Goal: Information Seeking & Learning: Learn about a topic

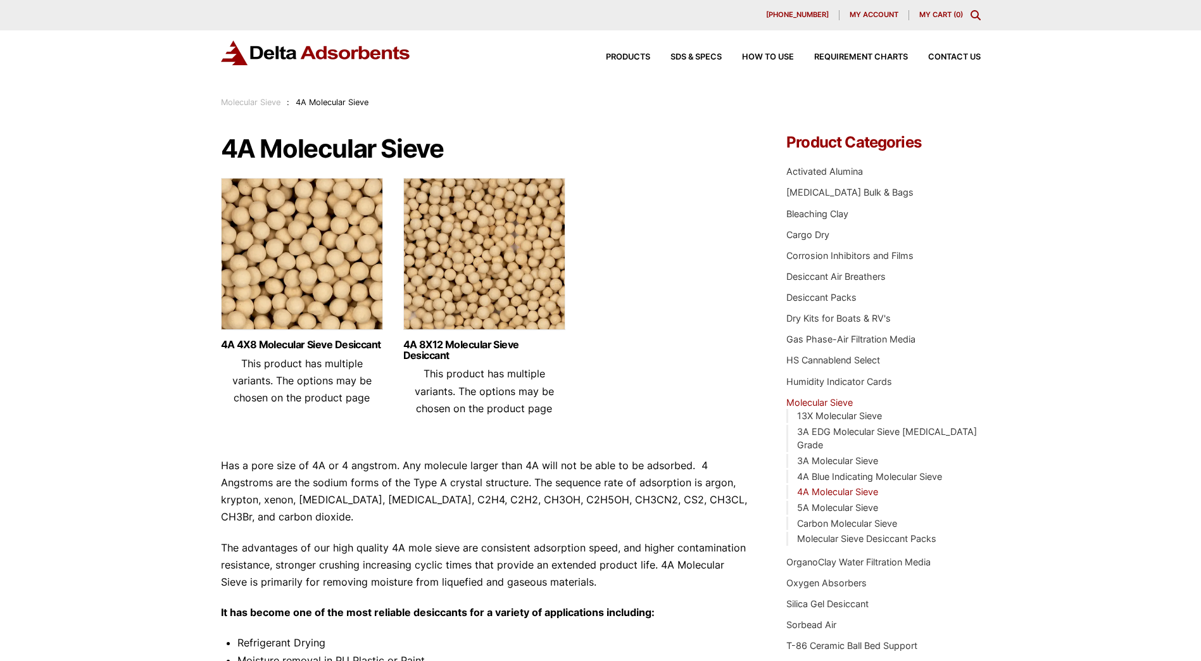
scroll to position [486, 0]
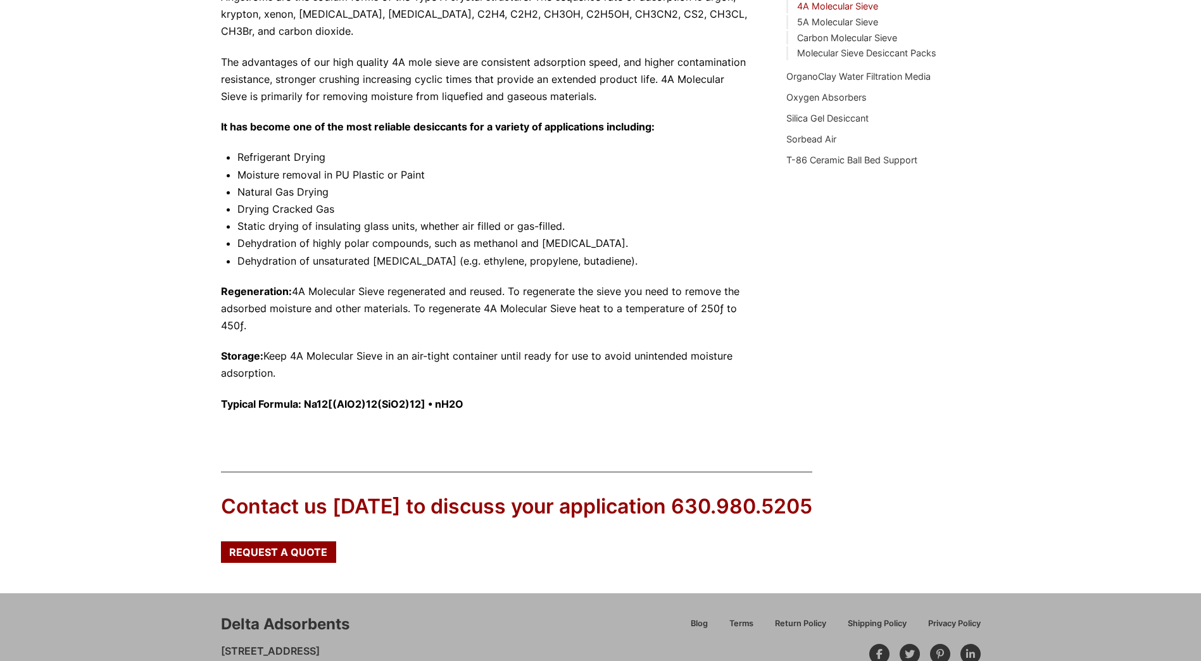
click at [271, 327] on p "Regeneration: 4A Molecular Sieve regenerated and reused. To regenerate the siev…" at bounding box center [485, 309] width 528 height 52
click at [257, 327] on p "Regeneration: 4A Molecular Sieve regenerated and reused. To regenerate the siev…" at bounding box center [485, 309] width 528 height 52
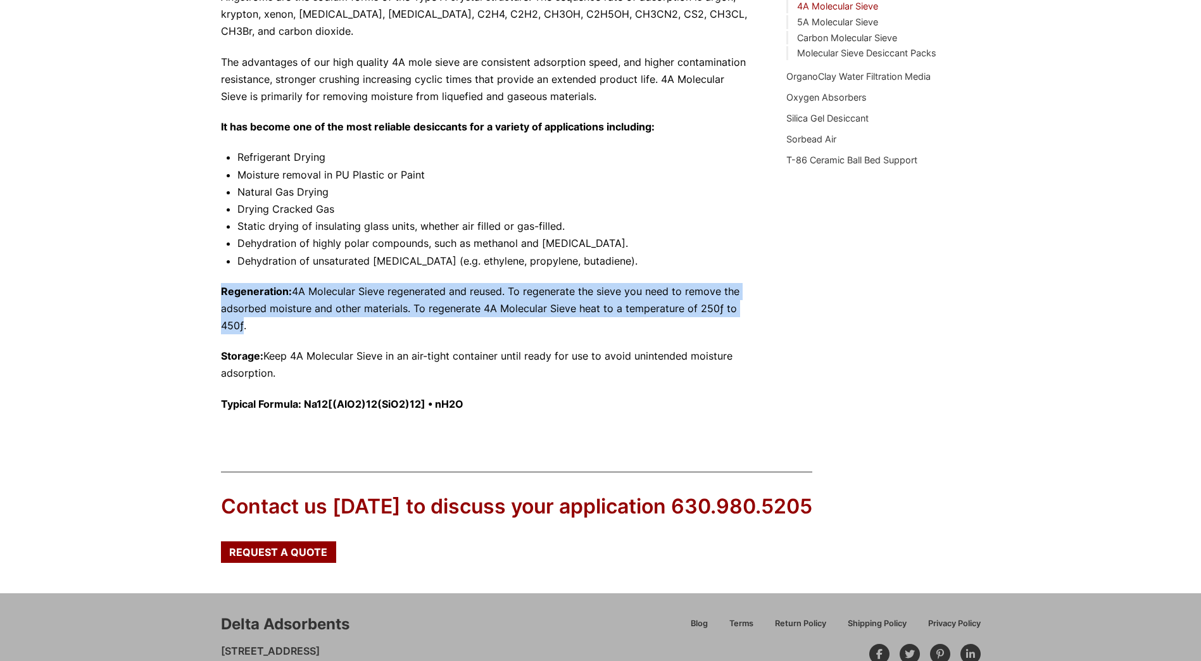
drag, startPoint x: 243, startPoint y: 329, endPoint x: 217, endPoint y: 291, distance: 45.5
click at [217, 291] on div "Our website has detected that you are using an outdated browser that will preve…" at bounding box center [600, 122] width 1201 height 1217
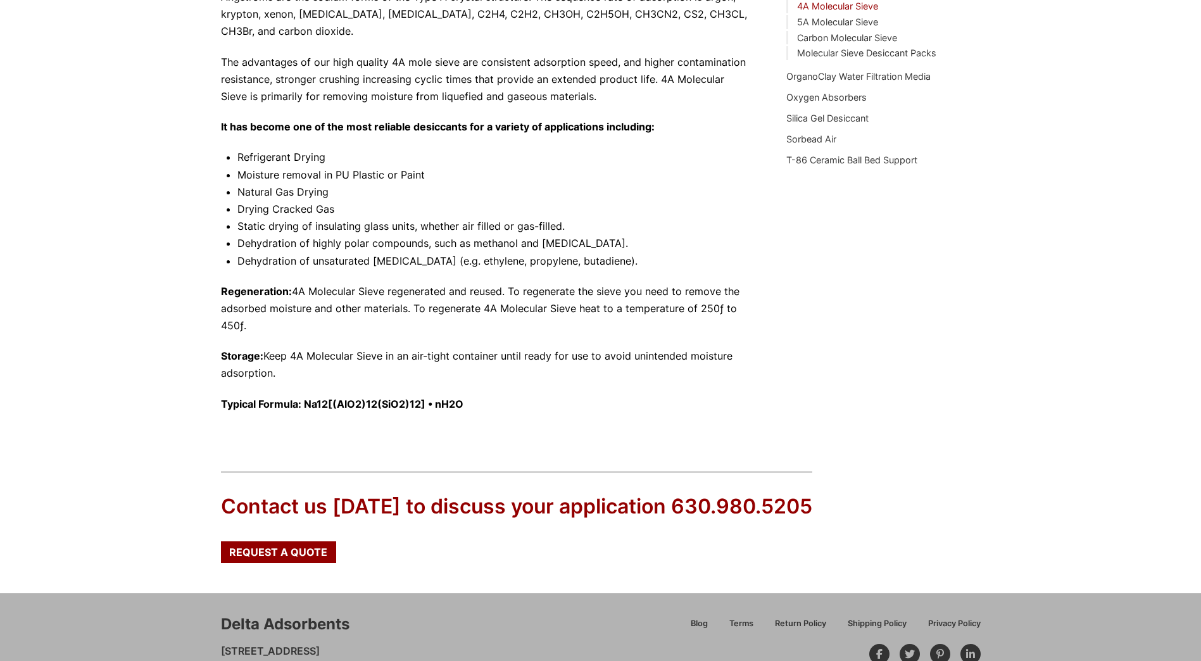
drag, startPoint x: 217, startPoint y: 291, endPoint x: 271, endPoint y: 374, distance: 98.7
click at [271, 373] on p "Storage: Keep 4A Molecular Sieve in an air-tight container until ready for use …" at bounding box center [485, 365] width 528 height 34
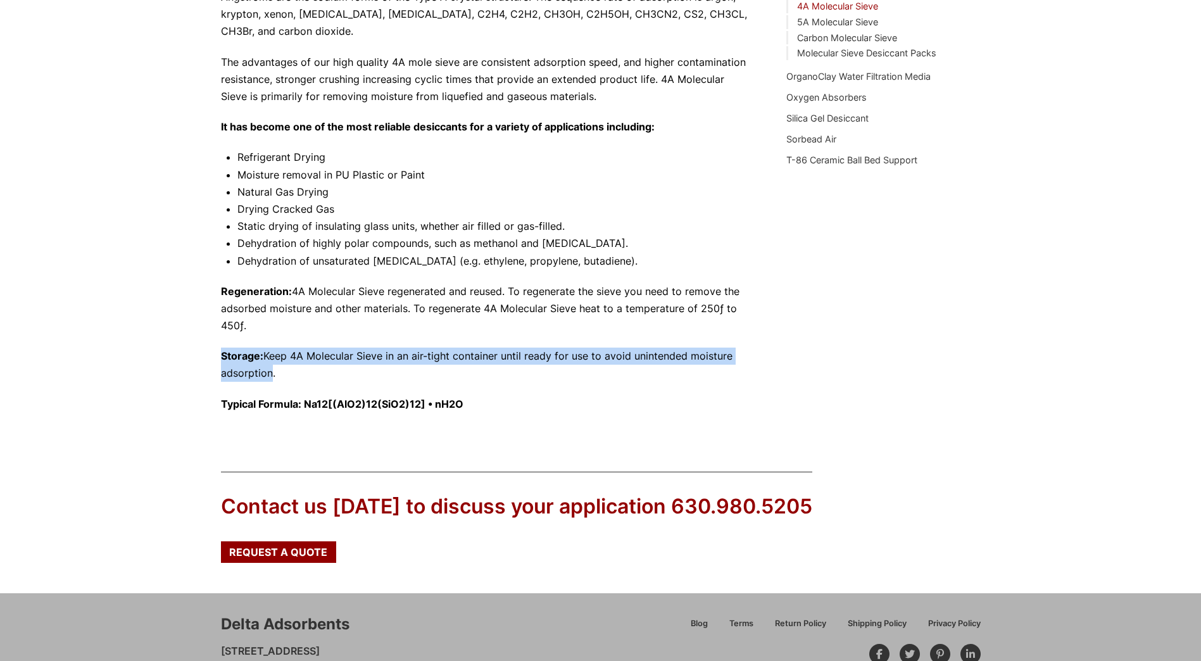
drag, startPoint x: 272, startPoint y: 377, endPoint x: 213, endPoint y: 354, distance: 63.2
click at [213, 354] on div "Our website has detected that you are using an outdated browser that will preve…" at bounding box center [600, 122] width 1201 height 1217
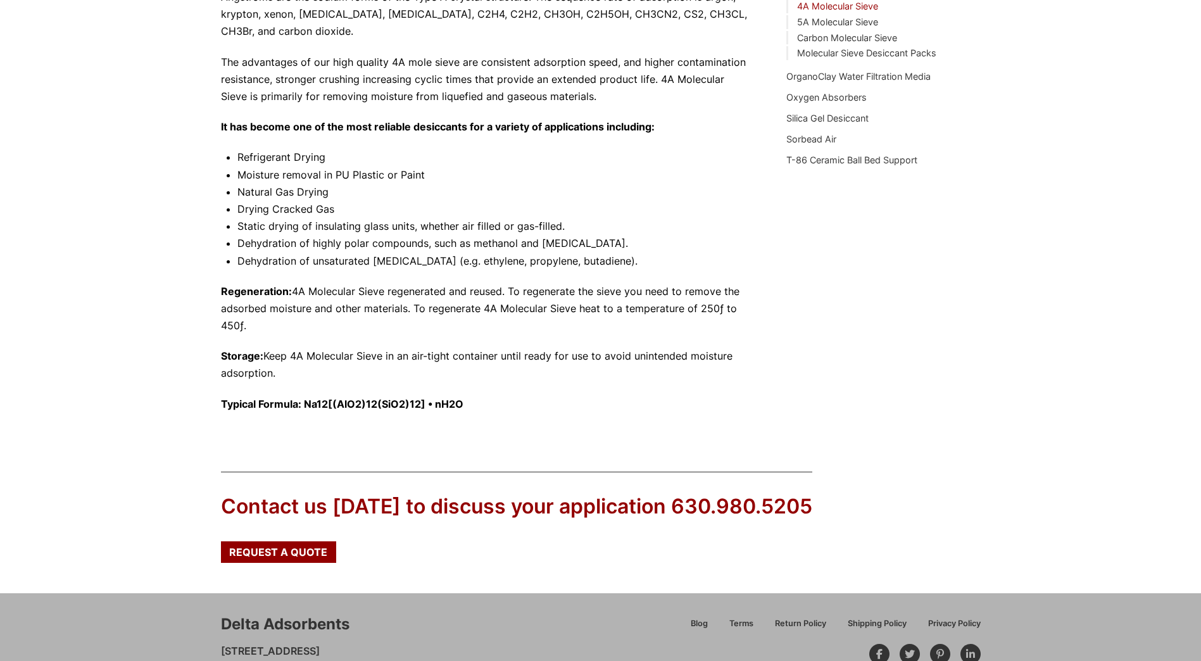
drag, startPoint x: 213, startPoint y: 354, endPoint x: 282, endPoint y: 371, distance: 71.1
click at [282, 371] on p "Storage: Keep 4A Molecular Sieve in an air-tight container until ready for use …" at bounding box center [485, 365] width 528 height 34
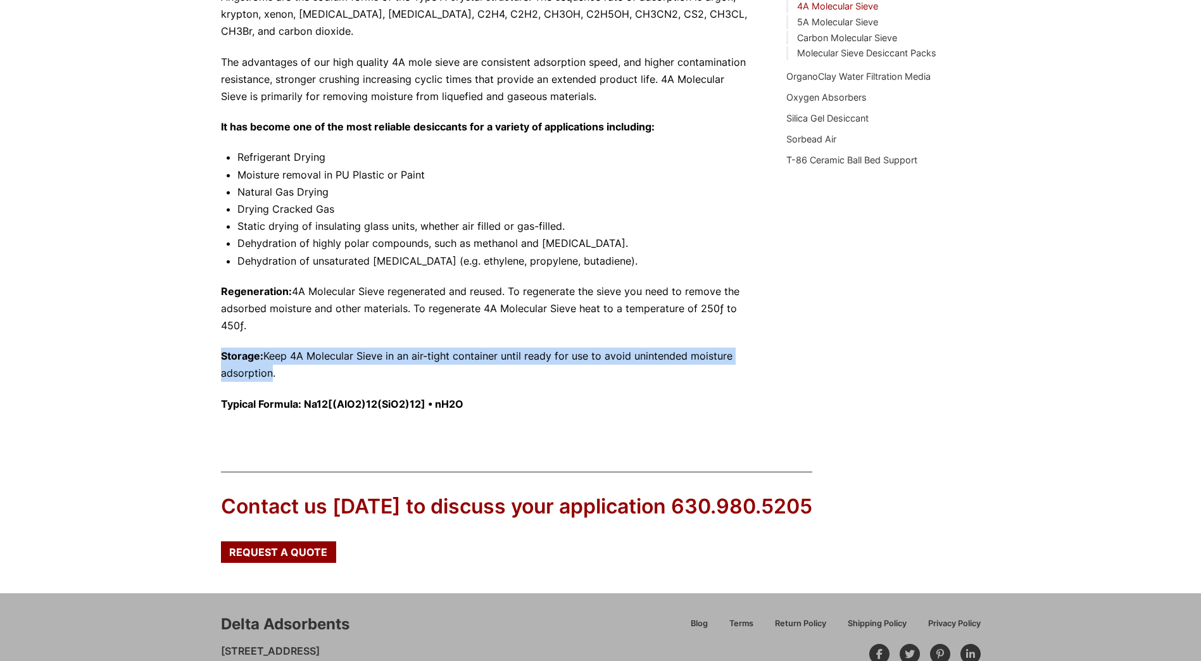
drag, startPoint x: 273, startPoint y: 375, endPoint x: 215, endPoint y: 357, distance: 60.3
click at [215, 357] on div "Our website has detected that you are using an outdated browser that will preve…" at bounding box center [600, 122] width 1201 height 1217
drag, startPoint x: 215, startPoint y: 357, endPoint x: 324, endPoint y: 360, distance: 109.0
click at [324, 360] on p "Storage: Keep 4A Molecular Sieve in an air-tight container until ready for use …" at bounding box center [485, 365] width 528 height 34
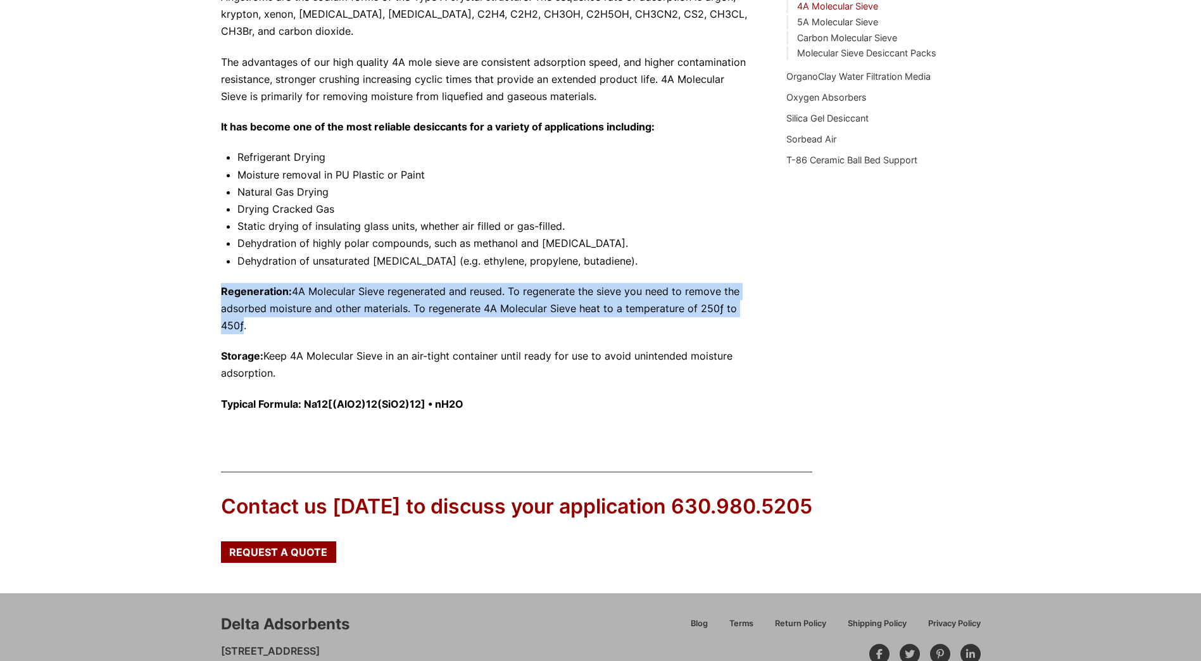
drag, startPoint x: 243, startPoint y: 324, endPoint x: 224, endPoint y: 293, distance: 37.3
click at [224, 293] on p "Regeneration: 4A Molecular Sieve regenerated and reused. To regenerate the siev…" at bounding box center [485, 309] width 528 height 52
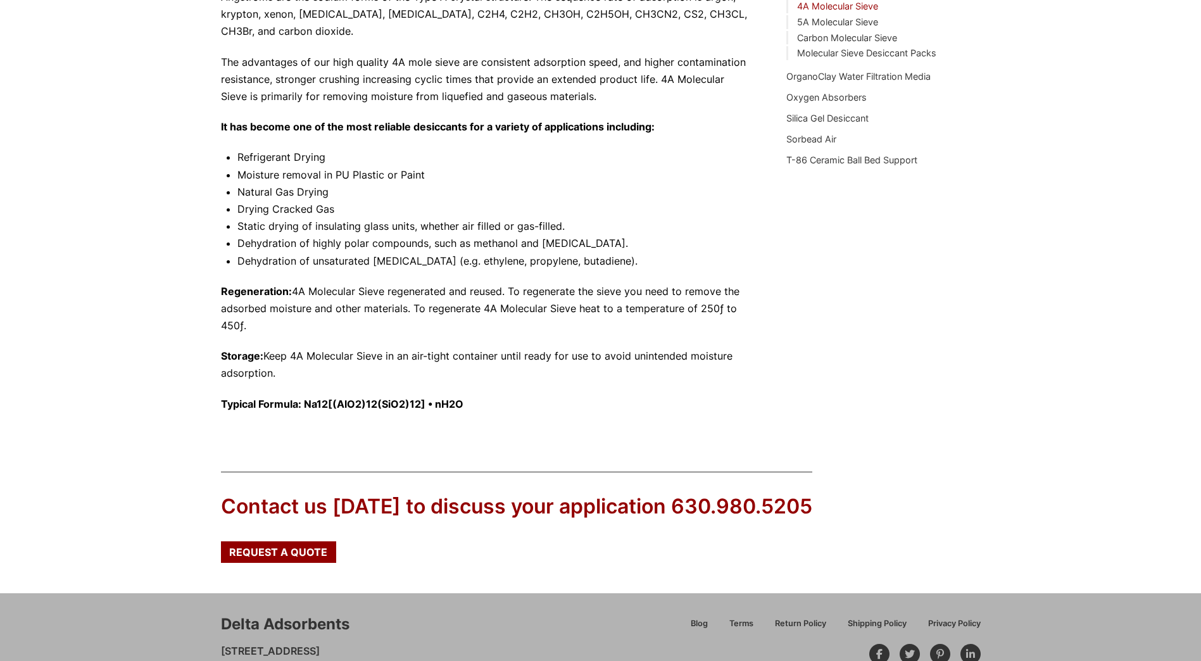
click at [725, 218] on li "Static drying of insulating glass units, whether air filled or gas-filled." at bounding box center [493, 226] width 512 height 17
click at [512, 248] on li "Dehydration of highly polar compounds, such as methanol and [MEDICAL_DATA]." at bounding box center [493, 243] width 512 height 17
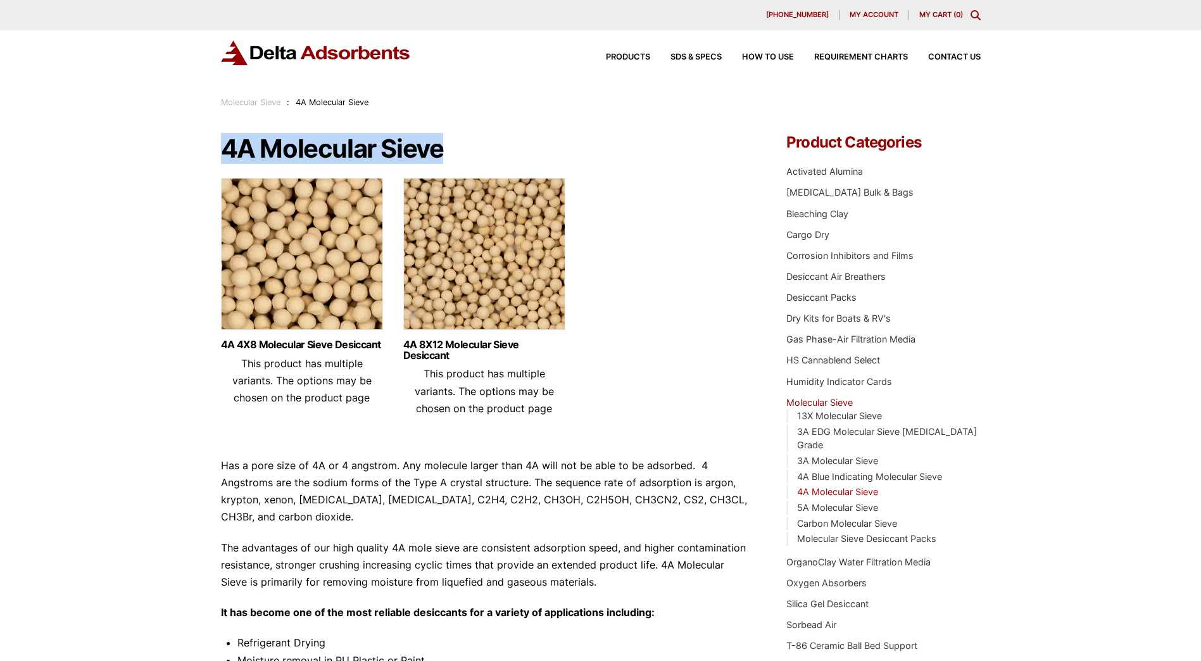
drag, startPoint x: 449, startPoint y: 146, endPoint x: 210, endPoint y: 162, distance: 240.0
click at [210, 162] on div "Our website has detected that you are using an outdated browser that will preve…" at bounding box center [600, 608] width 1201 height 1217
copy h1 "4A Molecular Sieve"
